Goal: Find specific page/section: Find specific page/section

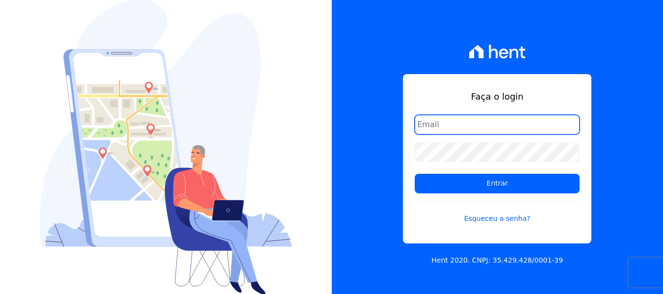
drag, startPoint x: 484, startPoint y: 125, endPoint x: 493, endPoint y: 134, distance: 12.8
click at [484, 125] on input "email" at bounding box center [497, 125] width 165 height 20
type input "[EMAIL_ADDRESS][DOMAIN_NAME]"
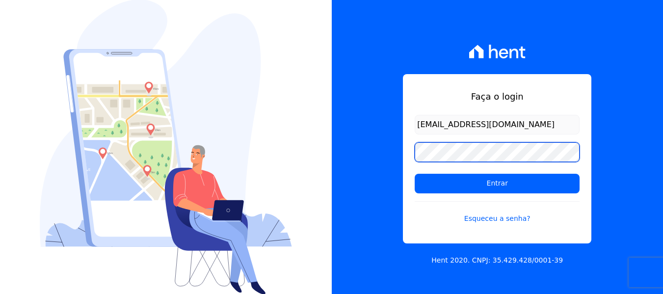
click at [415, 174] on input "Entrar" at bounding box center [497, 184] width 165 height 20
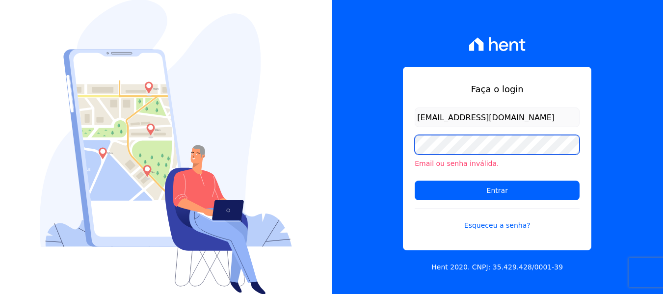
click at [415, 181] on input "Entrar" at bounding box center [497, 191] width 165 height 20
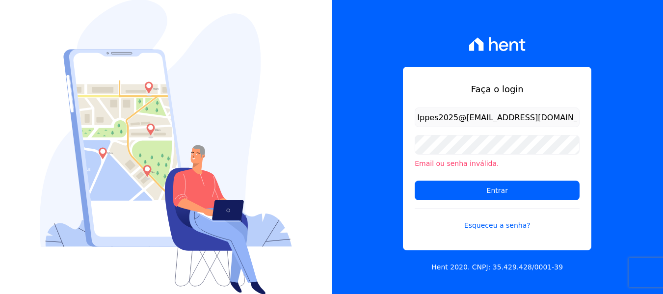
click at [415, 181] on input "Entrar" at bounding box center [497, 191] width 165 height 20
drag, startPoint x: 459, startPoint y: 118, endPoint x: 358, endPoint y: 130, distance: 101.2
click at [359, 131] on div "Faça o login Ippes2025@heloisa@sitiodosipes.com.br Email ou senha inválida. Ent…" at bounding box center [498, 147] width 332 height 294
type input "[EMAIL_ADDRESS][DOMAIN_NAME]"
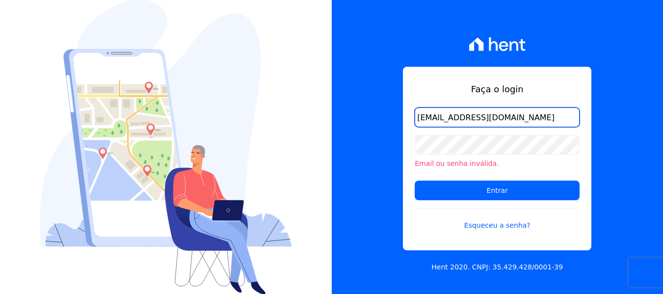
drag, startPoint x: 528, startPoint y: 115, endPoint x: 272, endPoint y: 130, distance: 256.1
click at [276, 133] on div "Faça o login heloisa@sitiodosipes.com.br Email ou senha inválida. Entrar Esquec…" at bounding box center [331, 147] width 663 height 294
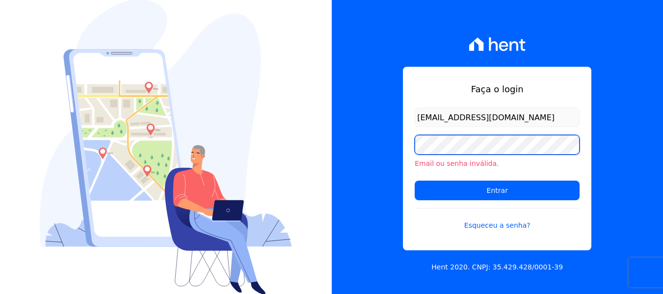
click at [415, 181] on input "Entrar" at bounding box center [497, 191] width 165 height 20
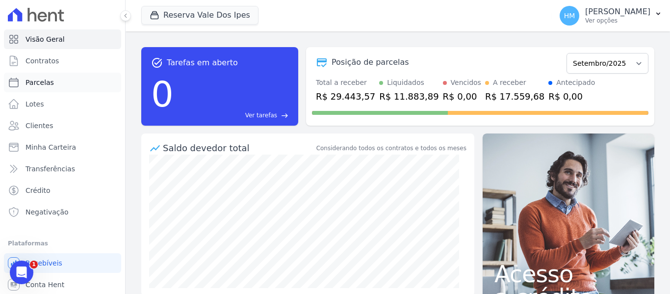
click at [64, 81] on link "Parcelas" at bounding box center [62, 83] width 117 height 20
select select
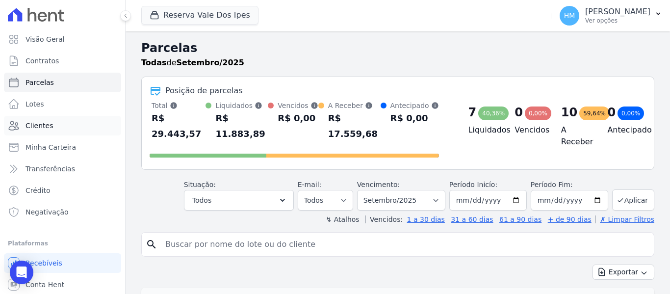
click at [38, 127] on span "Clientes" at bounding box center [39, 126] width 27 height 10
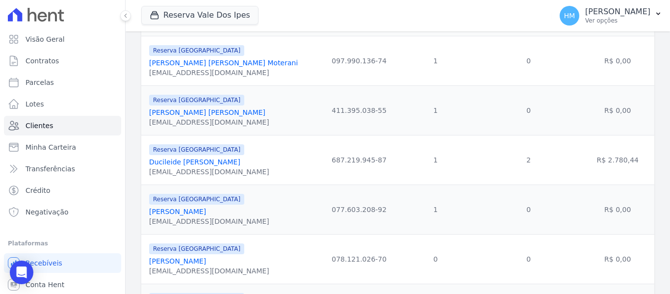
scroll to position [294, 0]
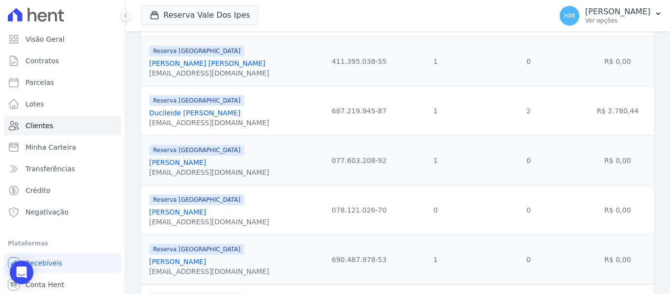
click at [212, 115] on link "Ducileide Ramos De Almeida" at bounding box center [194, 113] width 91 height 8
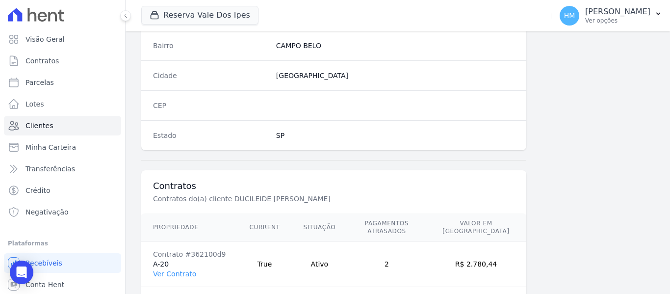
scroll to position [624, 0]
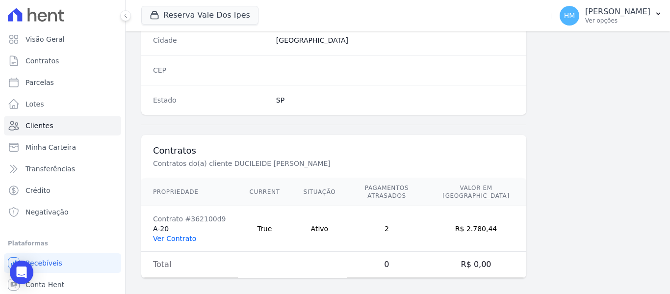
click at [179, 235] on link "Ver Contrato" at bounding box center [174, 239] width 43 height 8
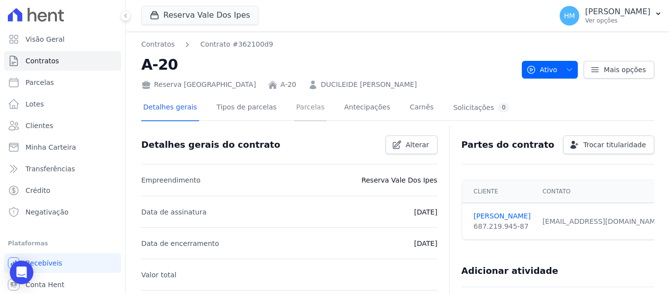
click at [301, 108] on link "Parcelas" at bounding box center [310, 108] width 32 height 26
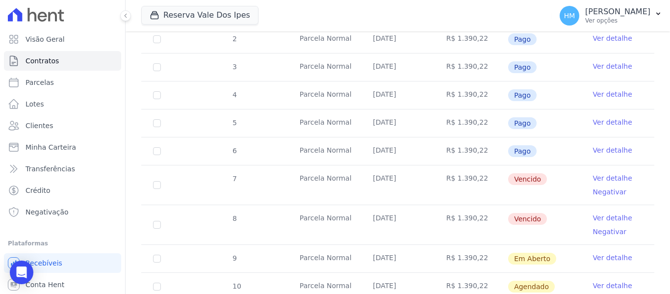
scroll to position [294, 0]
